Goal: Find specific page/section: Find specific page/section

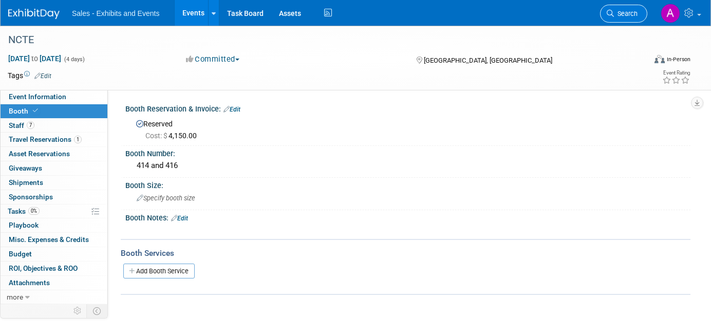
click at [618, 14] on span "Search" at bounding box center [626, 14] width 24 height 8
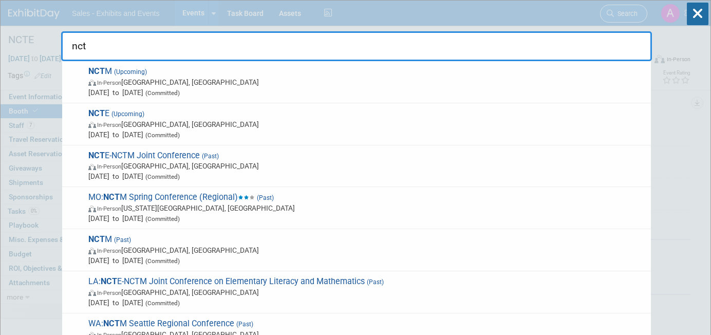
type input "nctm"
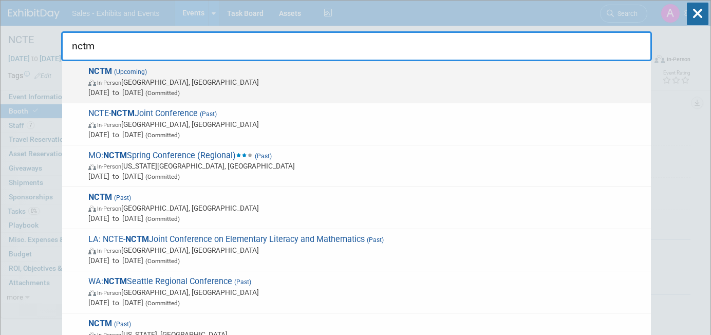
click at [382, 76] on span "NCTM (Upcoming) In-Person [GEOGRAPHIC_DATA], [GEOGRAPHIC_DATA] [DATE] to [DATE]…" at bounding box center [365, 81] width 561 height 31
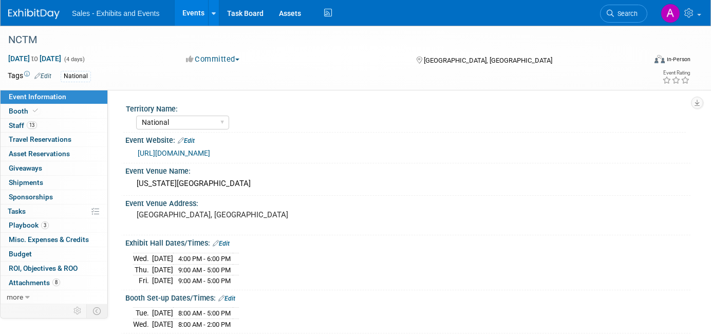
select select "National"
click at [52, 124] on link "13 Staff 13" at bounding box center [54, 126] width 107 height 14
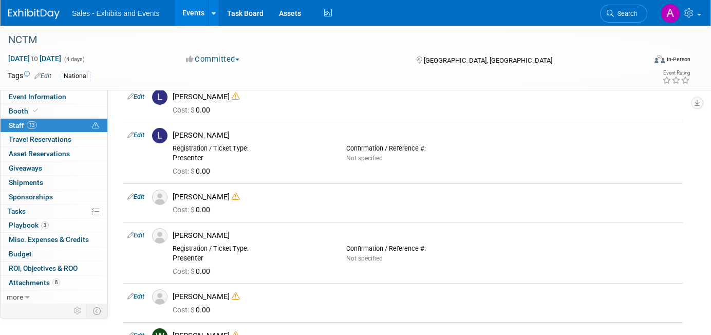
scroll to position [337, 0]
